Goal: Navigation & Orientation: Find specific page/section

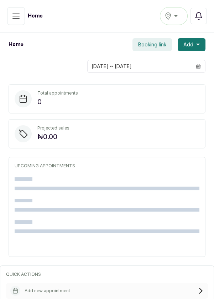
click at [182, 15] on div "[GEOGRAPHIC_DATA]" at bounding box center [174, 16] width 19 height 9
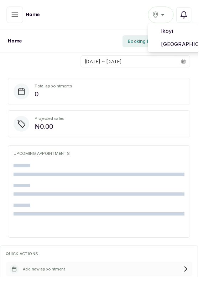
click at [199, 52] on li "[GEOGRAPHIC_DATA]" at bounding box center [195, 48] width 71 height 14
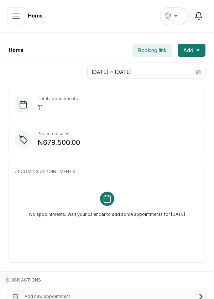
click at [13, 17] on icon "button" at bounding box center [16, 16] width 9 height 9
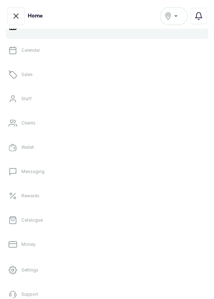
scroll to position [44, 0]
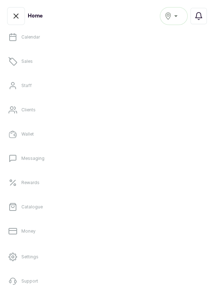
click at [90, 206] on link "Catalogue" at bounding box center [107, 207] width 203 height 20
